Goal: Information Seeking & Learning: Learn about a topic

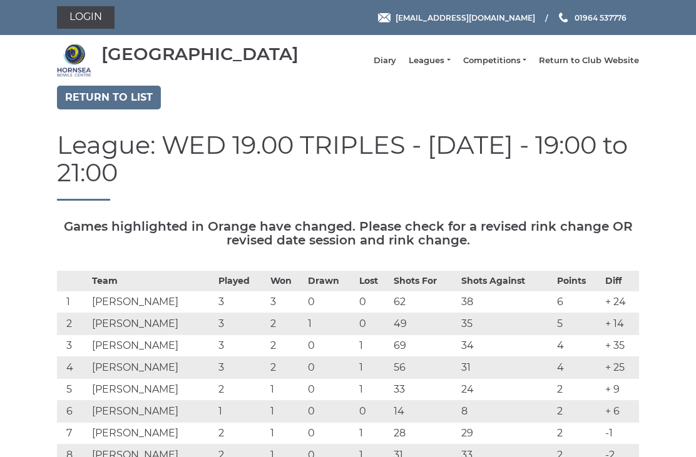
click at [112, 104] on link "Return to list" at bounding box center [109, 98] width 104 height 24
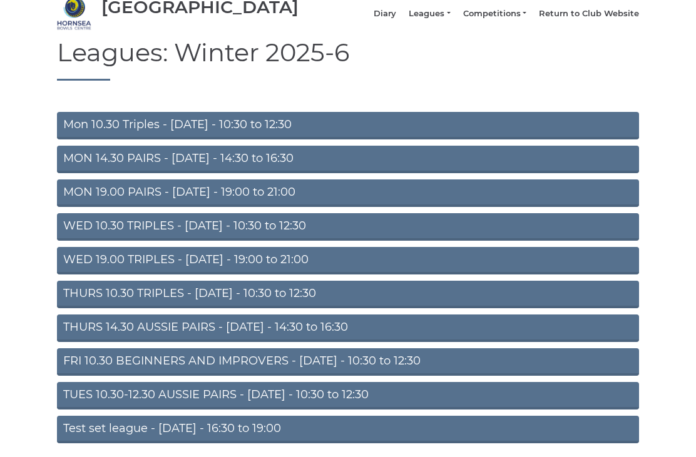
scroll to position [63, 0]
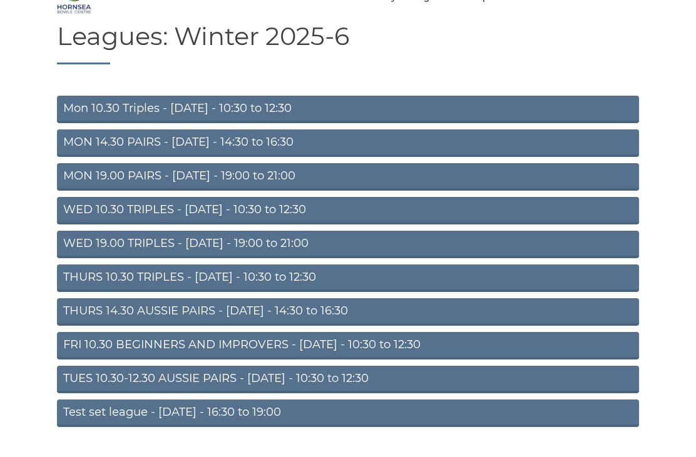
click at [230, 387] on link "TUES 10.30-12.30 AUSSIE PAIRS - [DATE] - 10:30 to 12:30" at bounding box center [348, 380] width 582 height 28
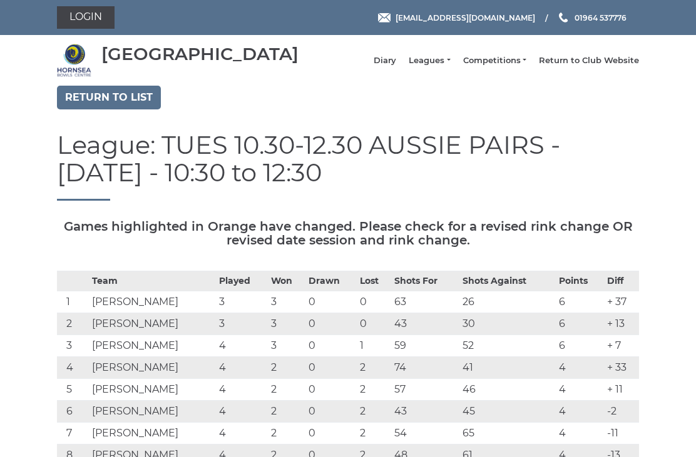
click at [108, 106] on link "Return to list" at bounding box center [109, 98] width 104 height 24
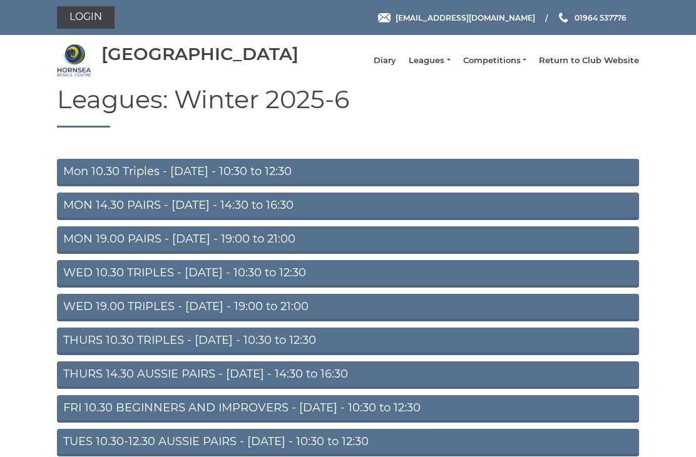
click at [288, 317] on link "WED 19.00 TRIPLES - Wednesday - 19:00 to 21:00" at bounding box center [348, 308] width 582 height 28
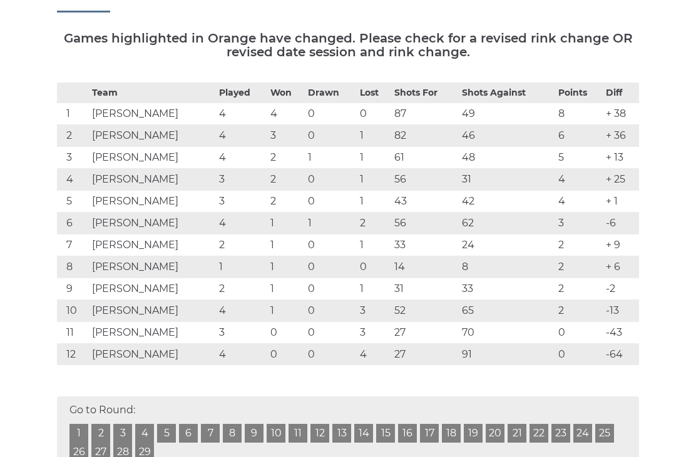
scroll to position [189, 0]
